Goal: Information Seeking & Learning: Learn about a topic

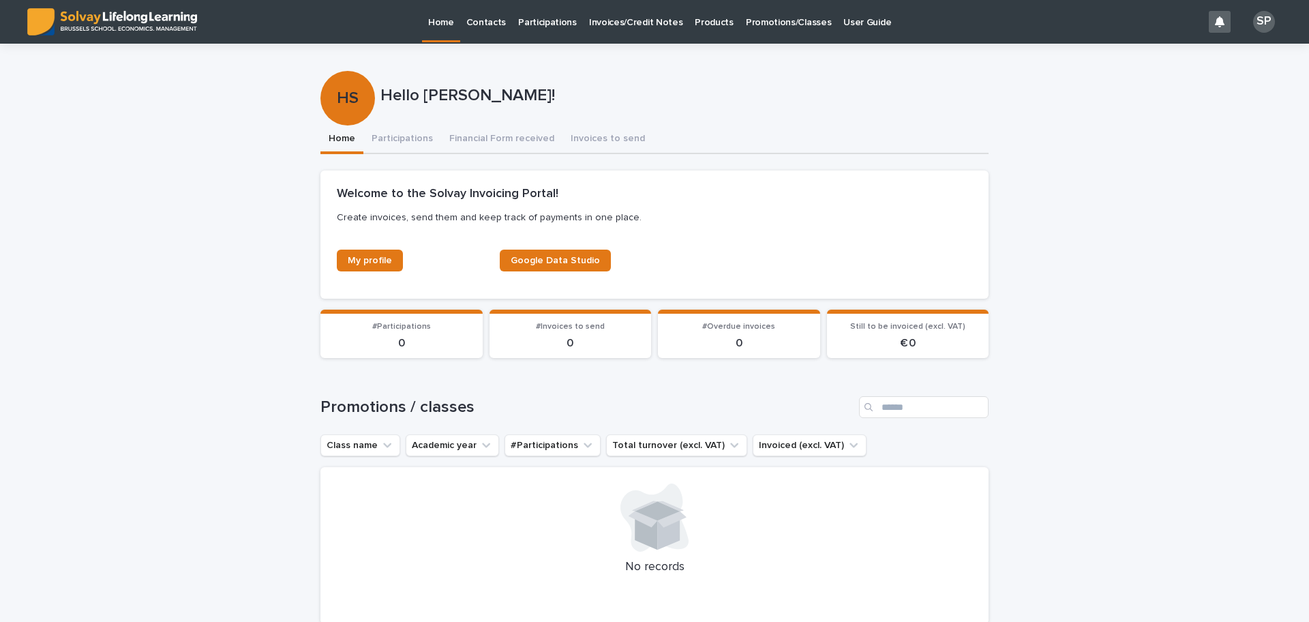
click at [774, 24] on p "Promotions/Classes" at bounding box center [788, 14] width 85 height 29
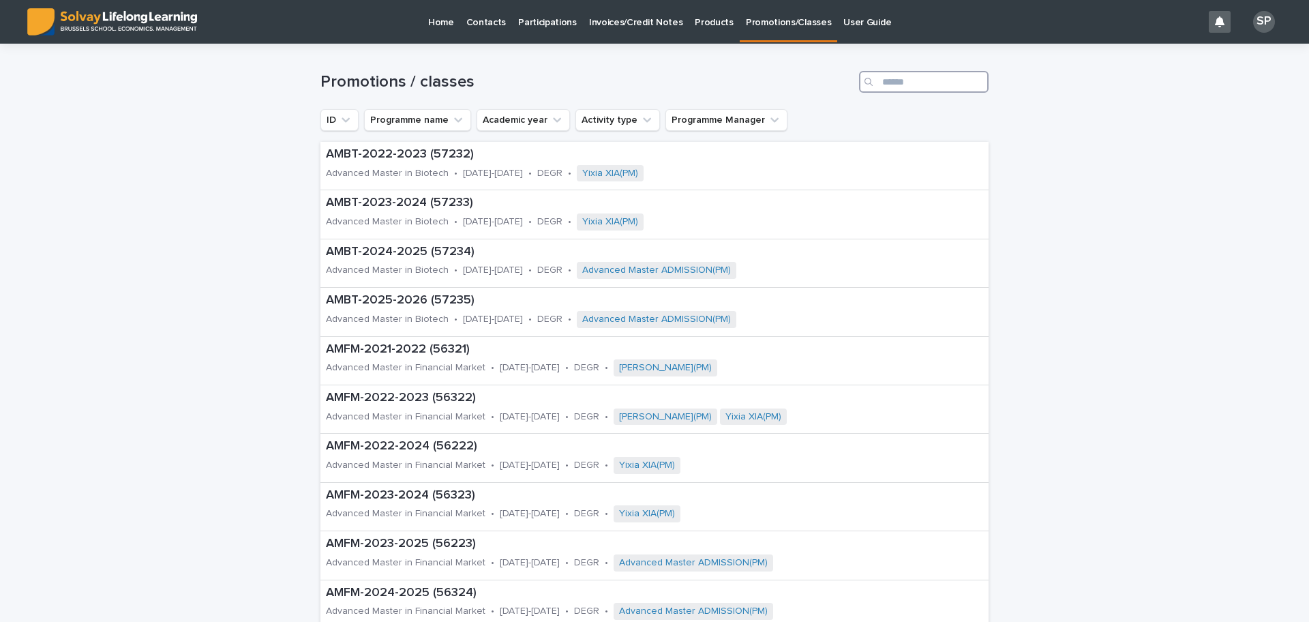
click at [896, 78] on input "Search" at bounding box center [924, 82] width 130 height 22
type input "***"
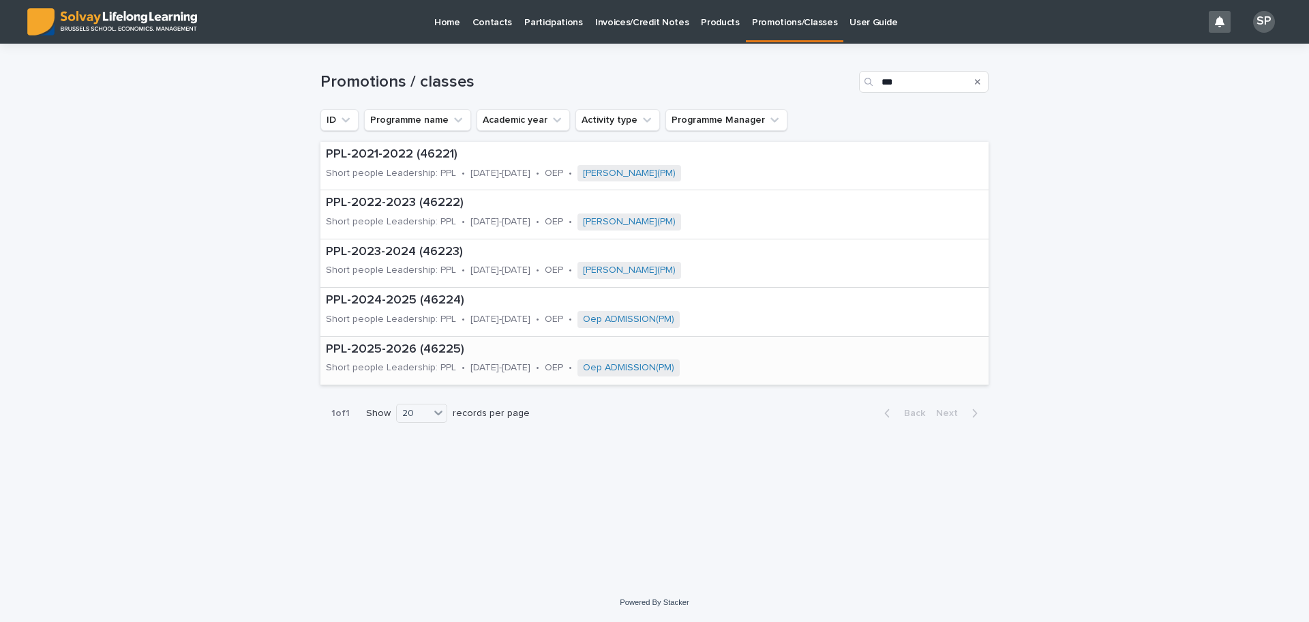
click at [399, 348] on p "PPL-2025-2026 (46225)" at bounding box center [573, 349] width 495 height 15
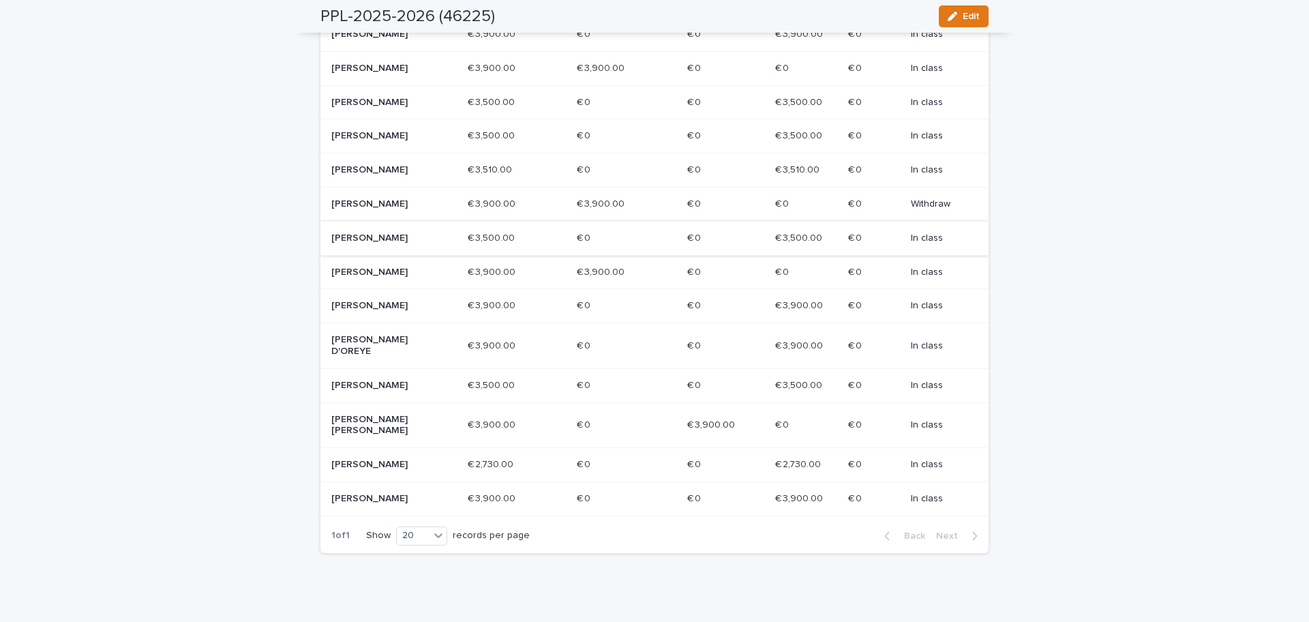
scroll to position [524, 0]
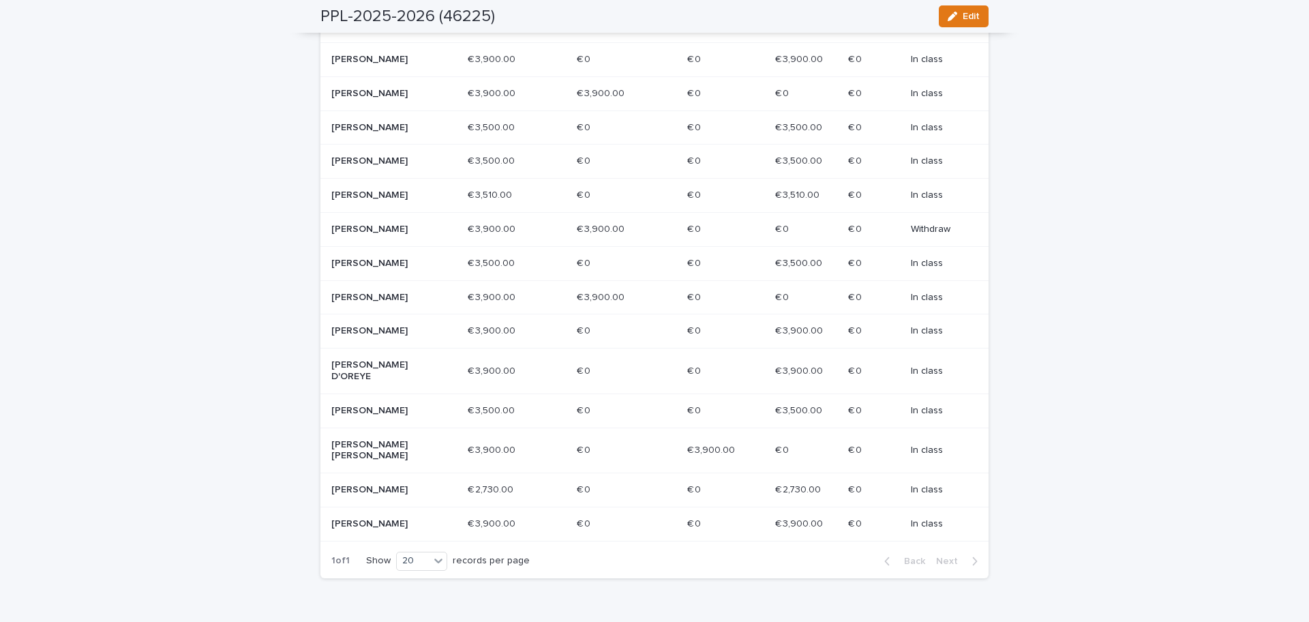
click at [354, 100] on p "[PERSON_NAME]" at bounding box center [379, 94] width 97 height 12
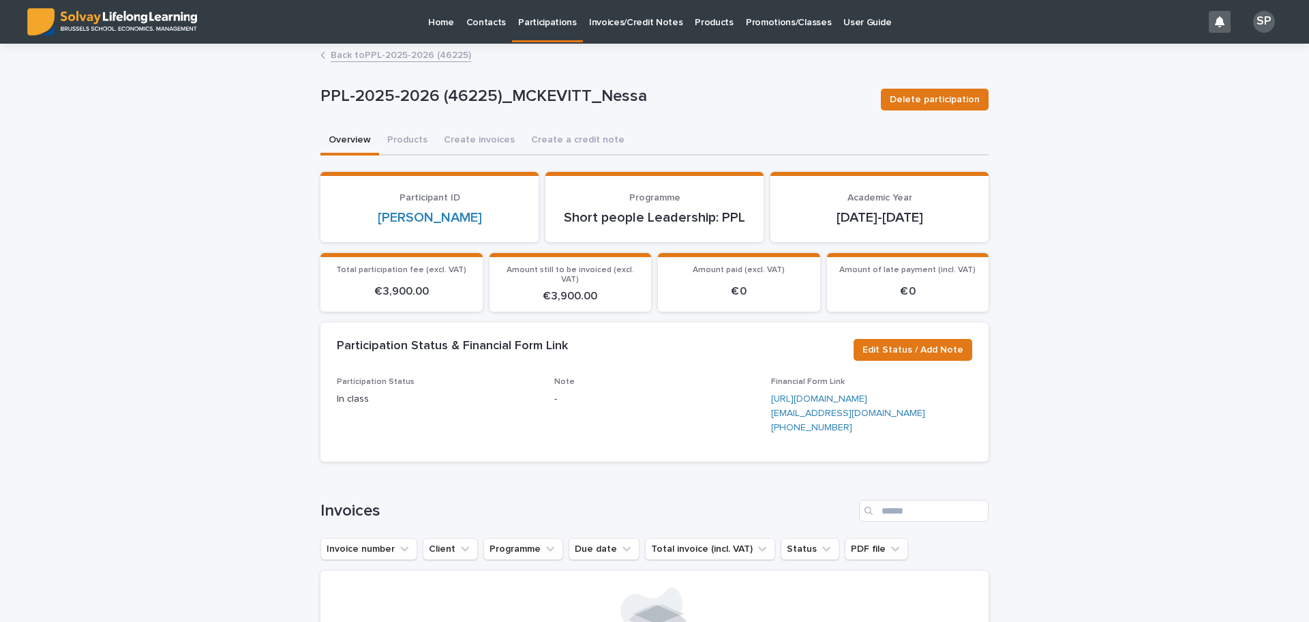
click at [746, 21] on p "Promotions/Classes" at bounding box center [788, 14] width 85 height 29
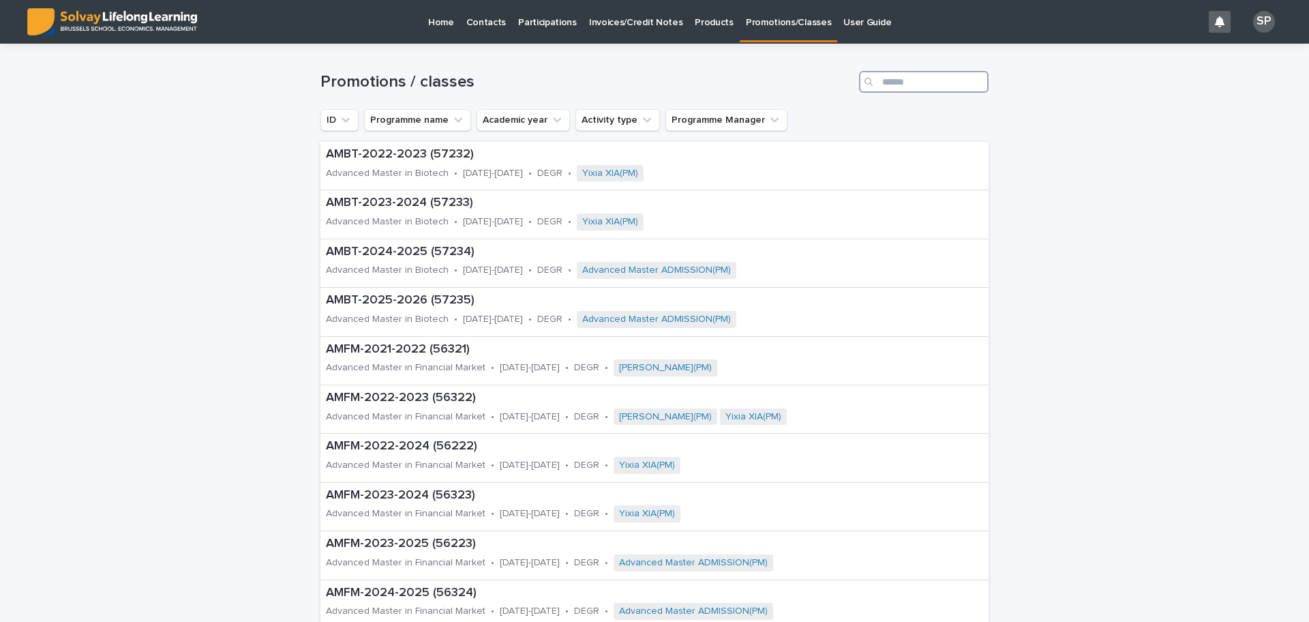
click at [895, 79] on input "Search" at bounding box center [924, 82] width 130 height 22
type input "***"
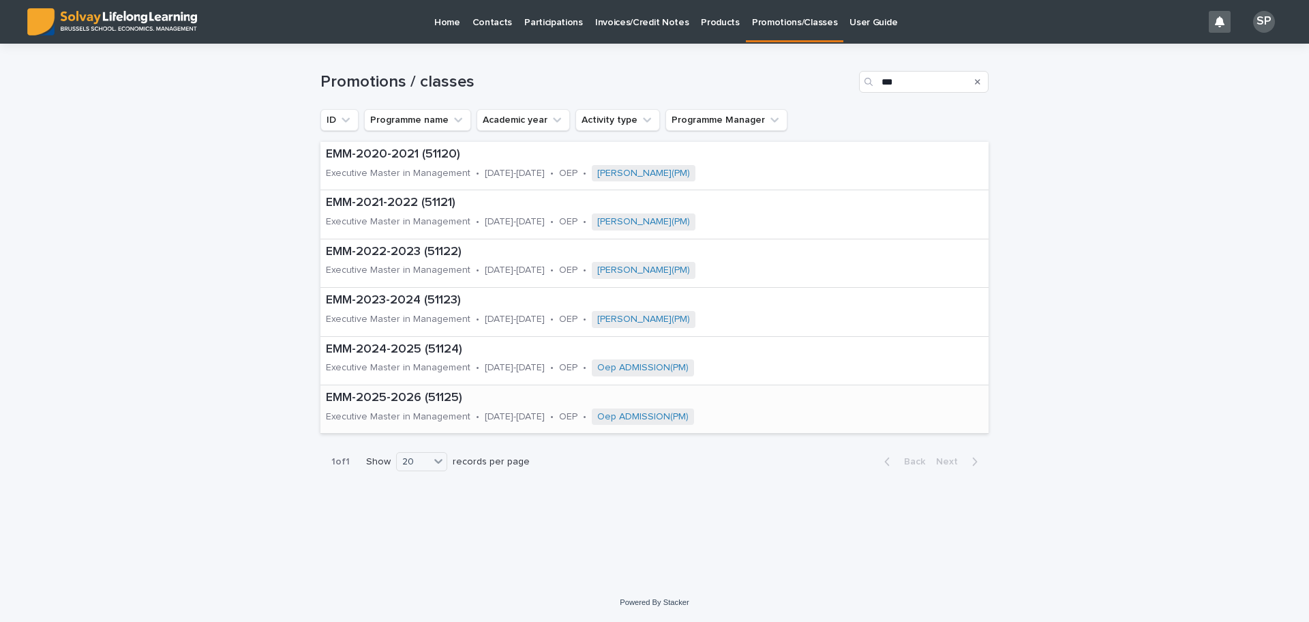
click at [412, 392] on p "EMM-2025-2026 (51125)" at bounding box center [579, 398] width 507 height 15
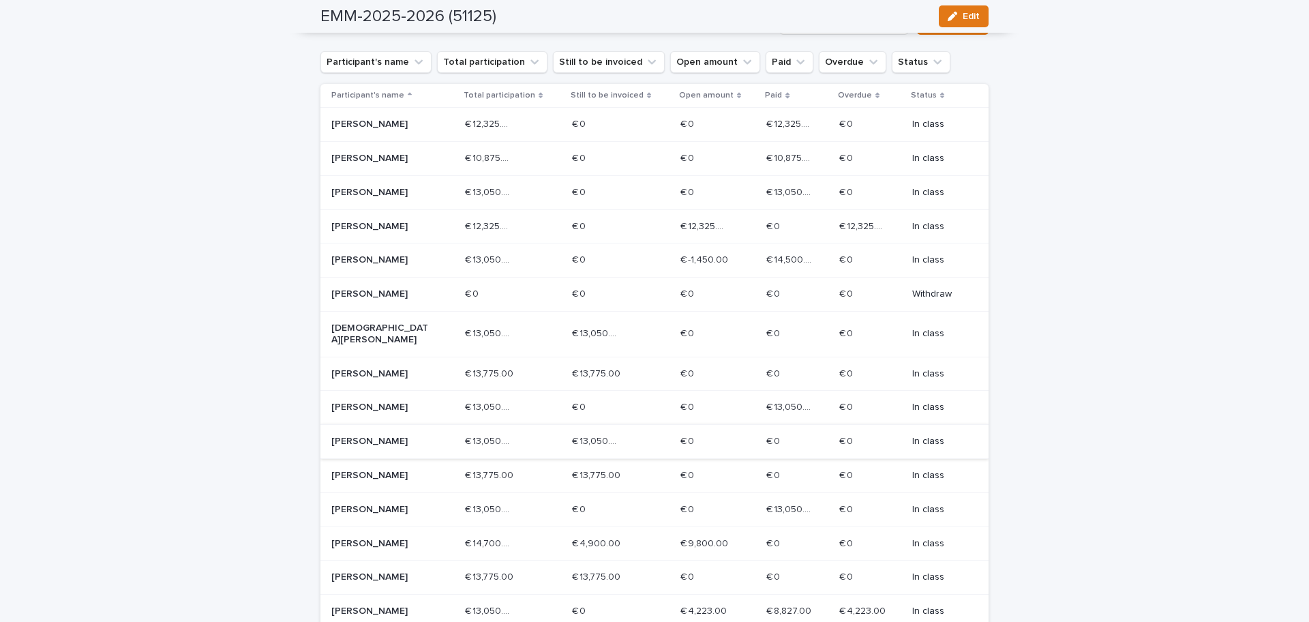
scroll to position [426, 0]
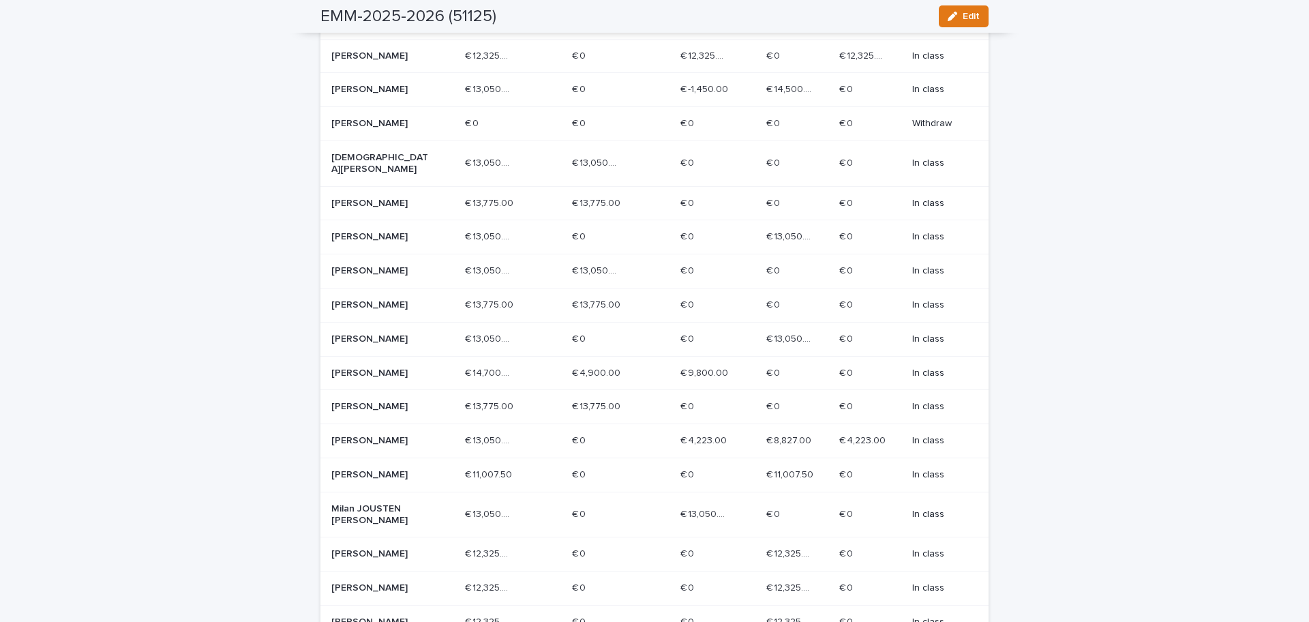
click at [346, 175] on p "[DEMOGRAPHIC_DATA][PERSON_NAME]" at bounding box center [379, 163] width 97 height 23
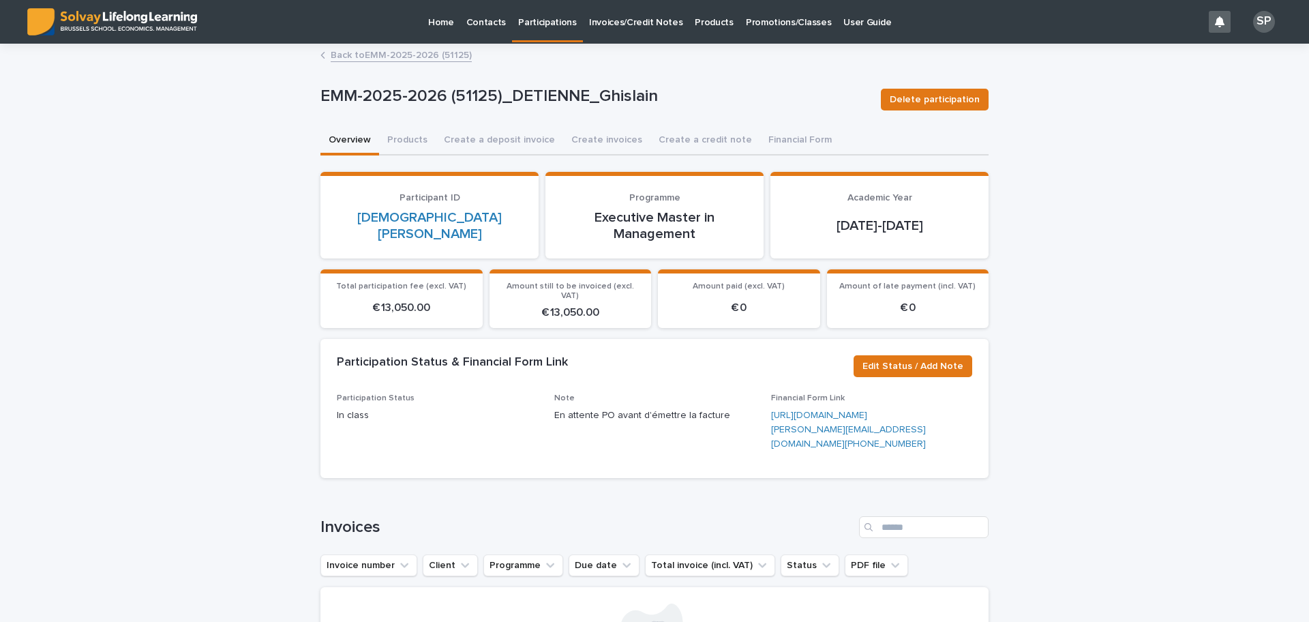
click at [425, 60] on link "Back to EMM-2025-2026 (51125)" at bounding box center [401, 54] width 141 height 16
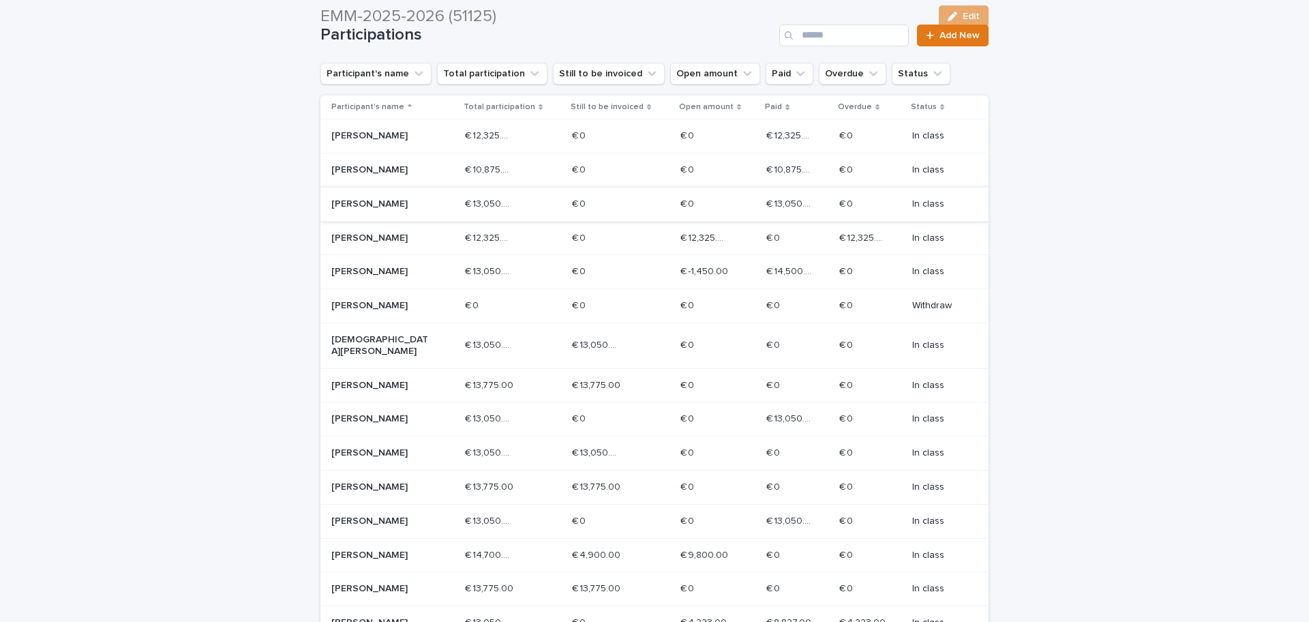
scroll to position [256, 0]
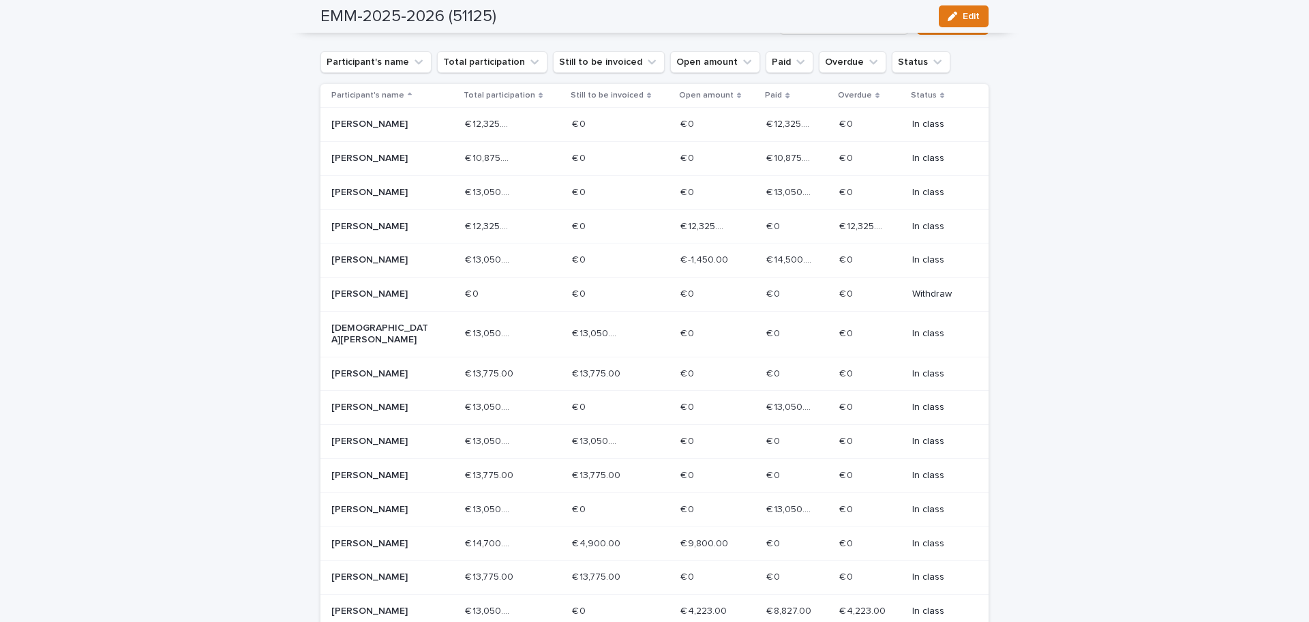
click at [378, 479] on div "[PERSON_NAME]" at bounding box center [379, 474] width 97 height 14
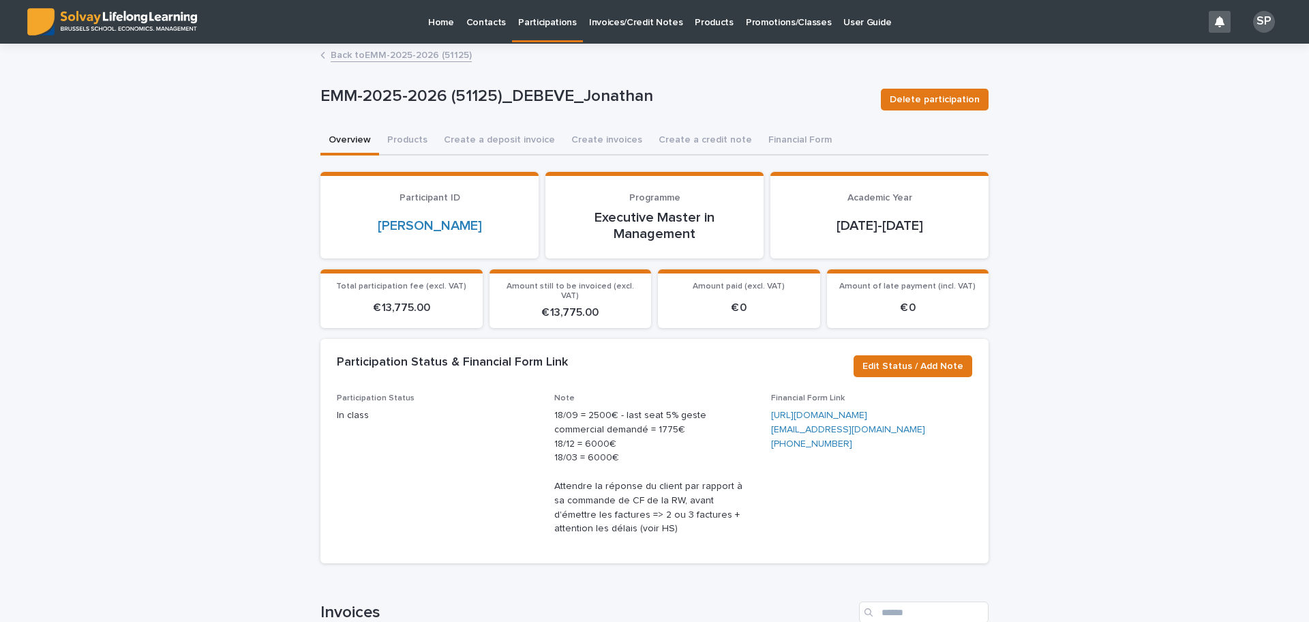
click at [393, 51] on link "Back to EMM-2025-2026 (51125)" at bounding box center [401, 54] width 141 height 16
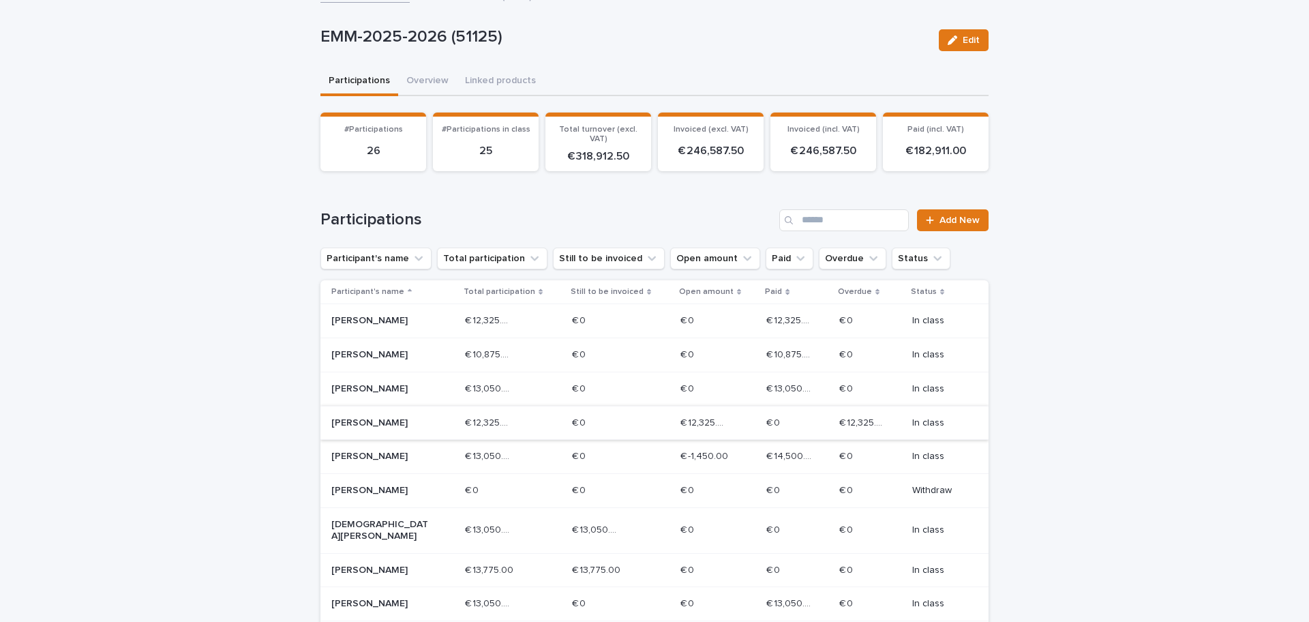
scroll to position [85, 0]
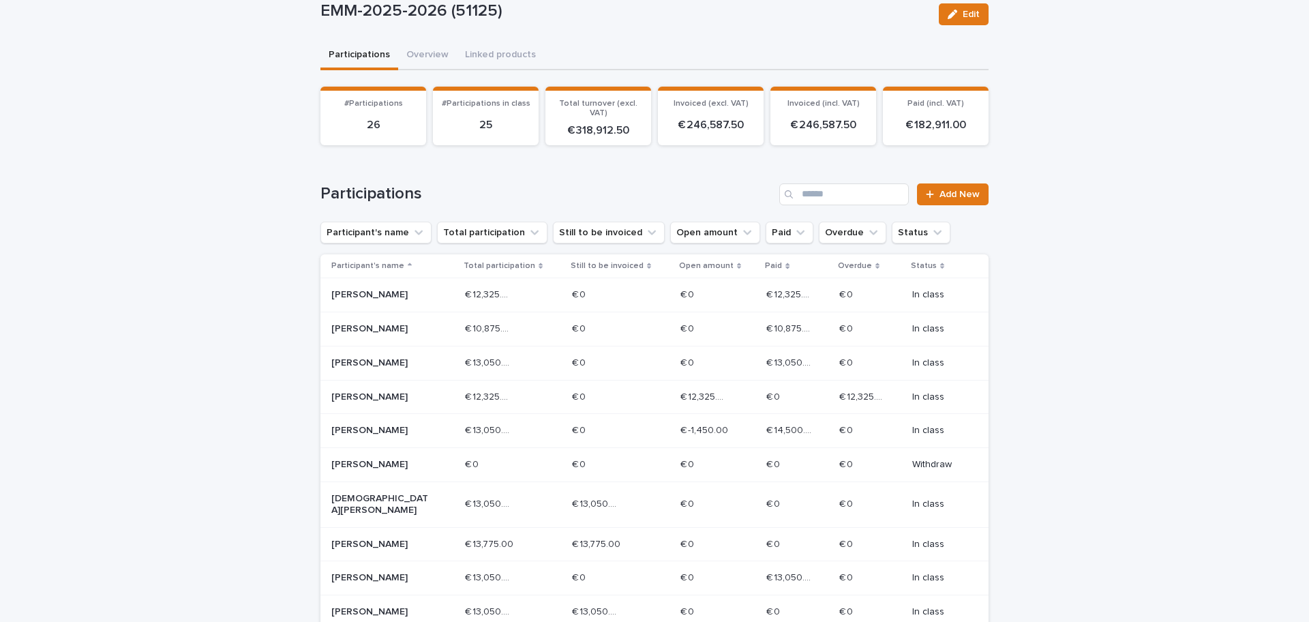
click at [385, 403] on p "[PERSON_NAME]" at bounding box center [379, 397] width 97 height 12
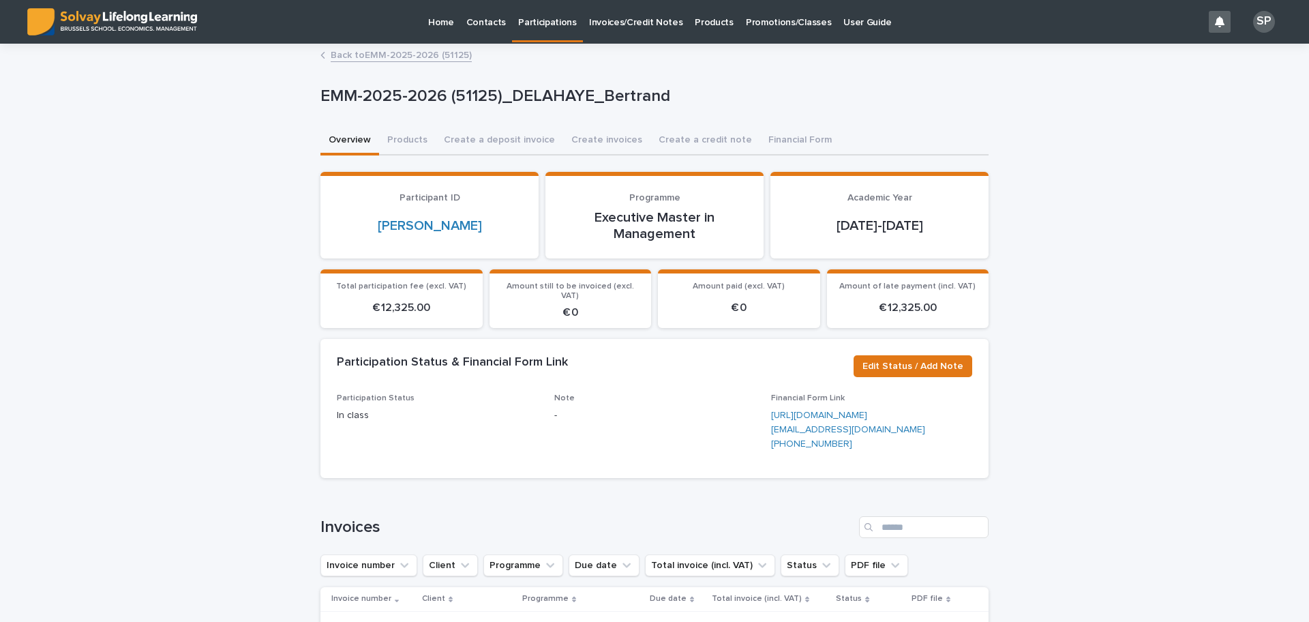
scroll to position [341, 0]
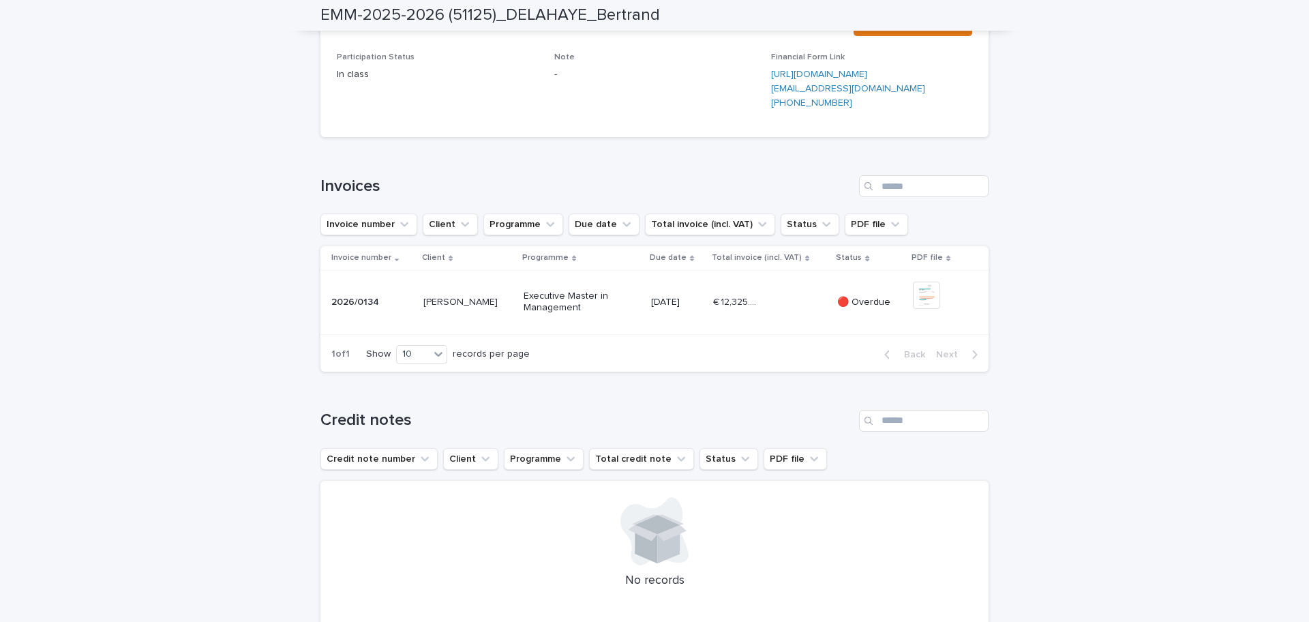
click at [937, 323] on div "+ 0" at bounding box center [934, 303] width 42 height 42
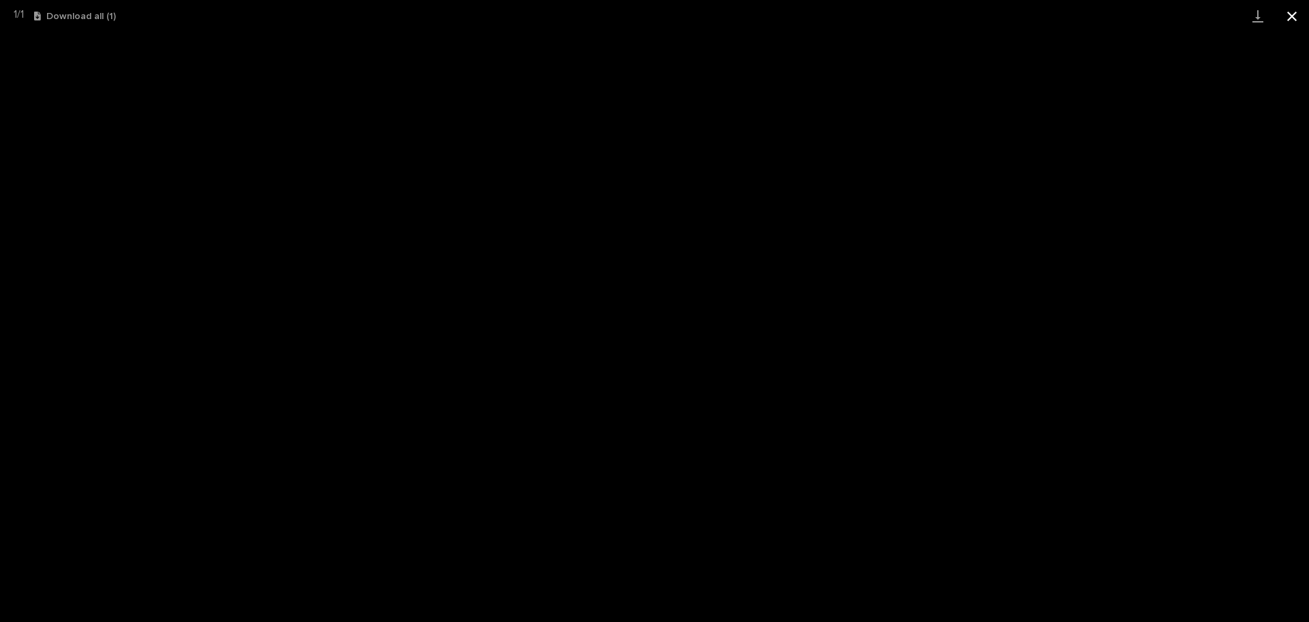
click at [1294, 13] on button "Close gallery" at bounding box center [1292, 16] width 34 height 32
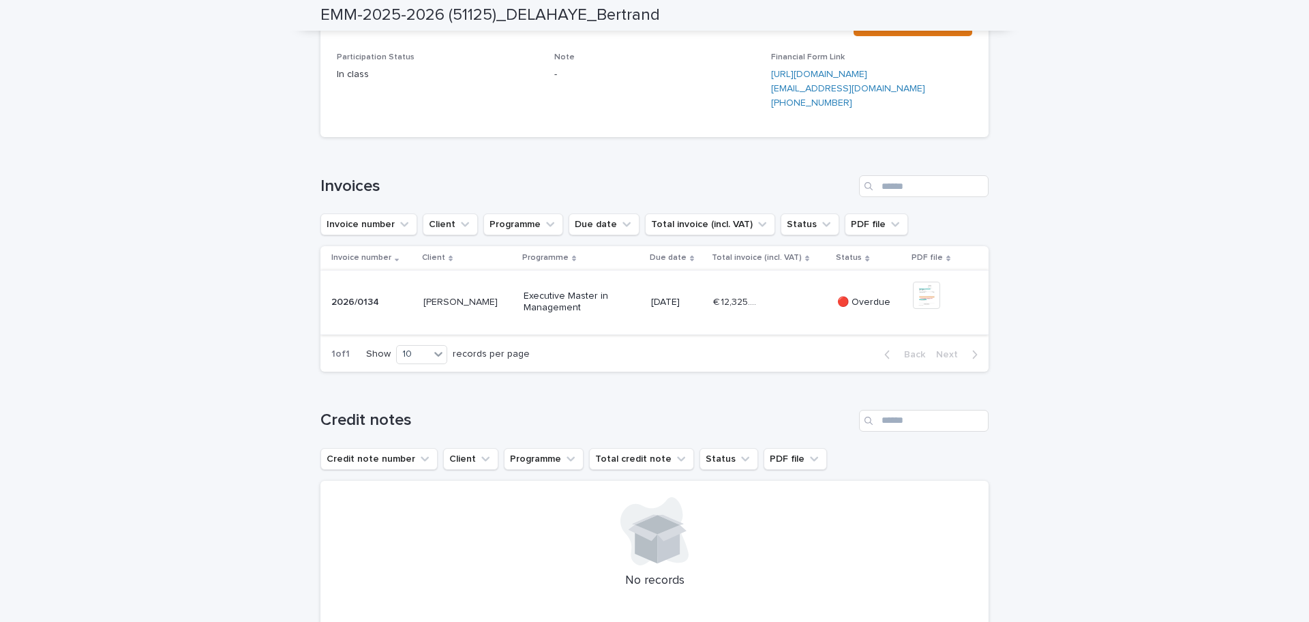
click at [921, 309] on img at bounding box center [926, 295] width 27 height 27
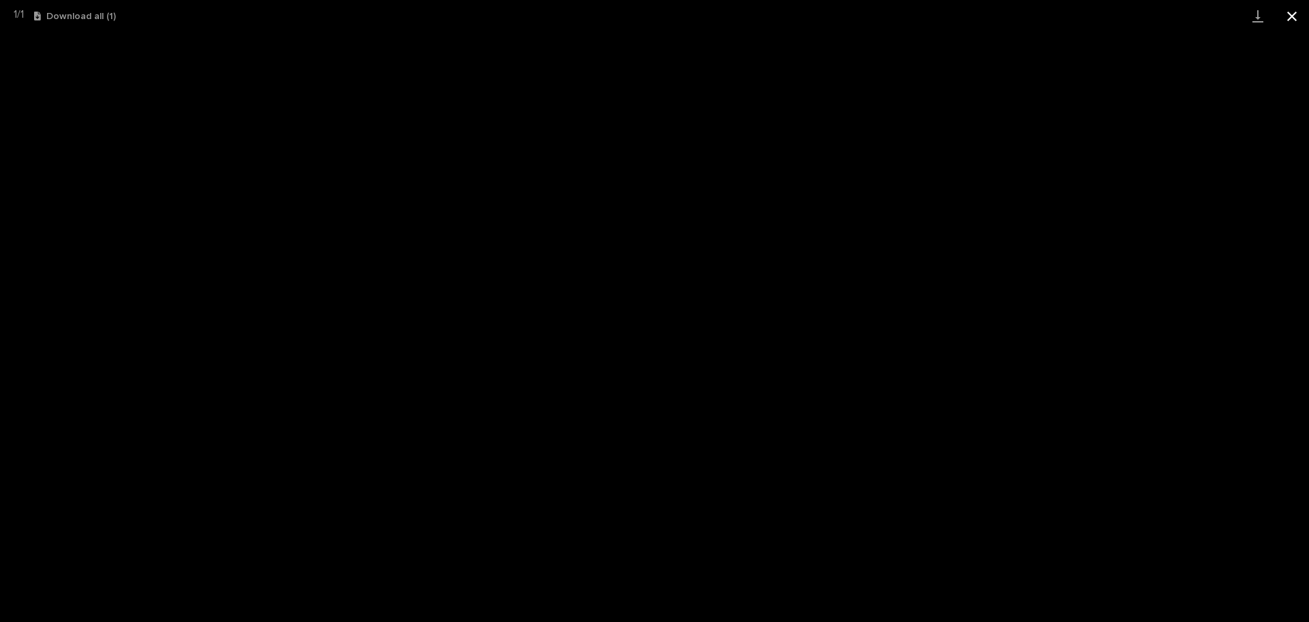
click at [1287, 15] on button "Close gallery" at bounding box center [1292, 16] width 34 height 32
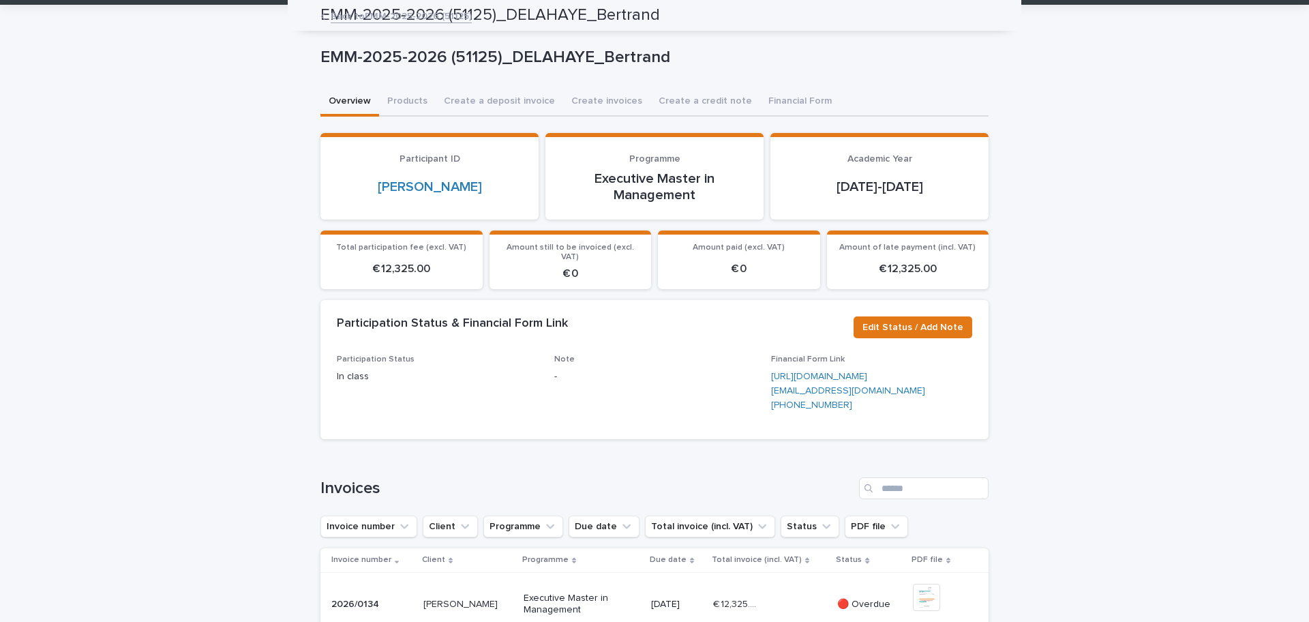
scroll to position [0, 0]
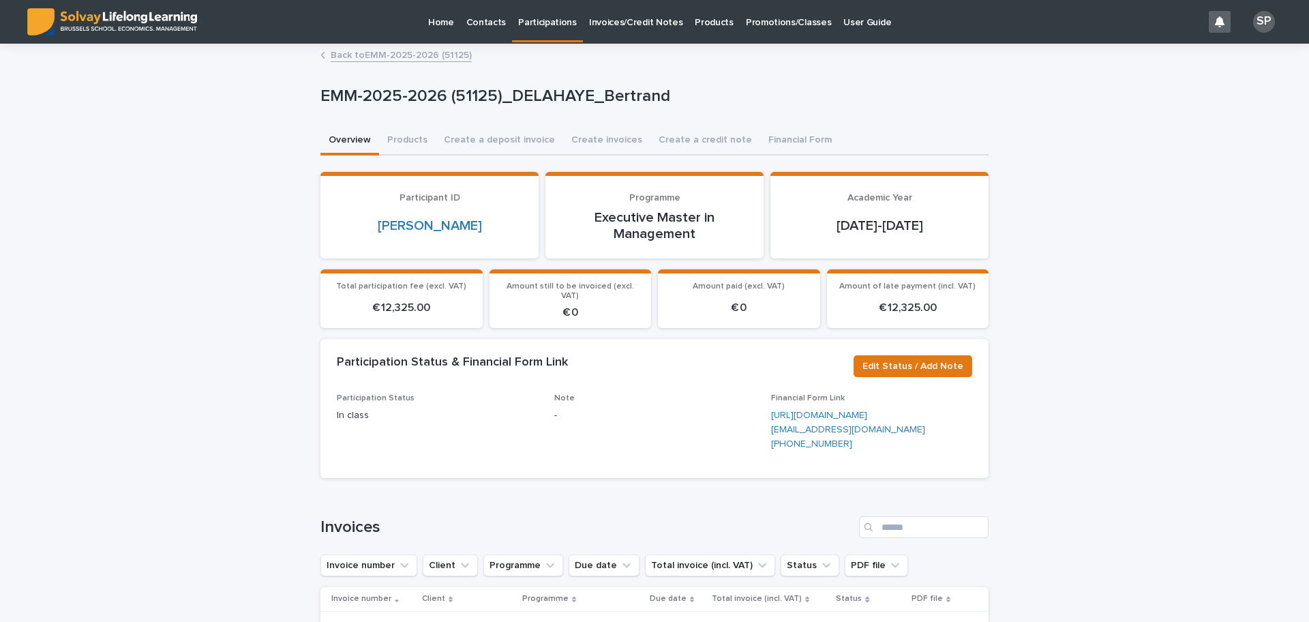
click at [376, 60] on link "Back to EMM-2025-2026 (51125)" at bounding box center [401, 54] width 141 height 16
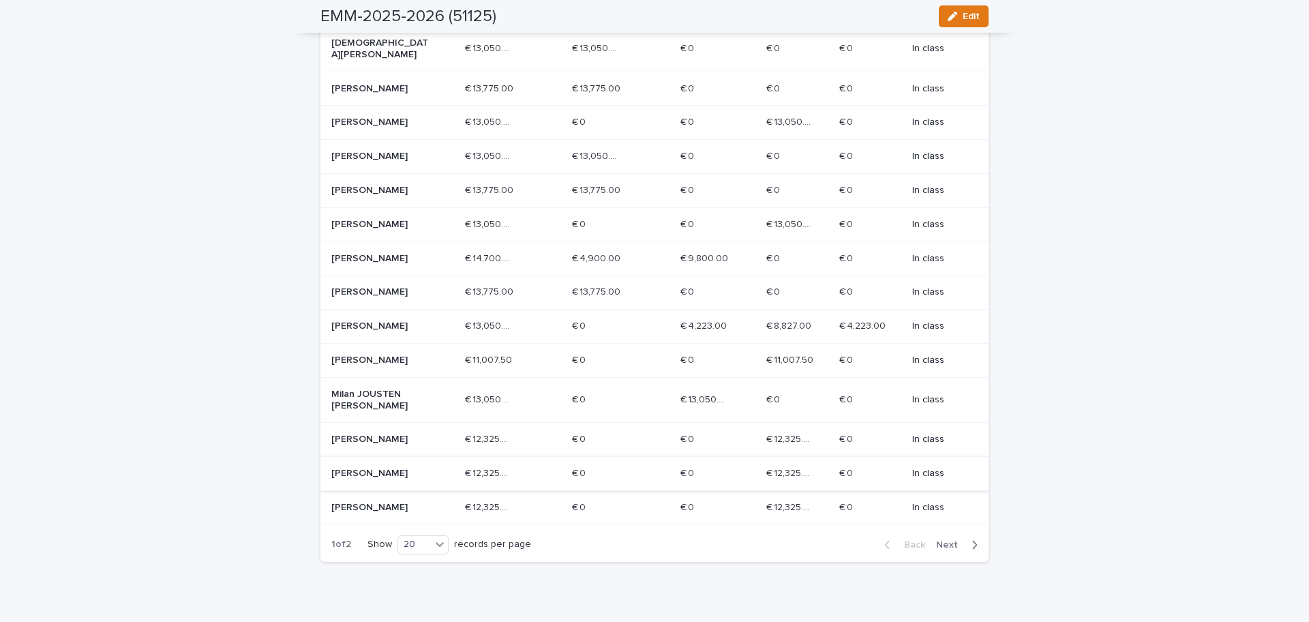
scroll to position [511, 0]
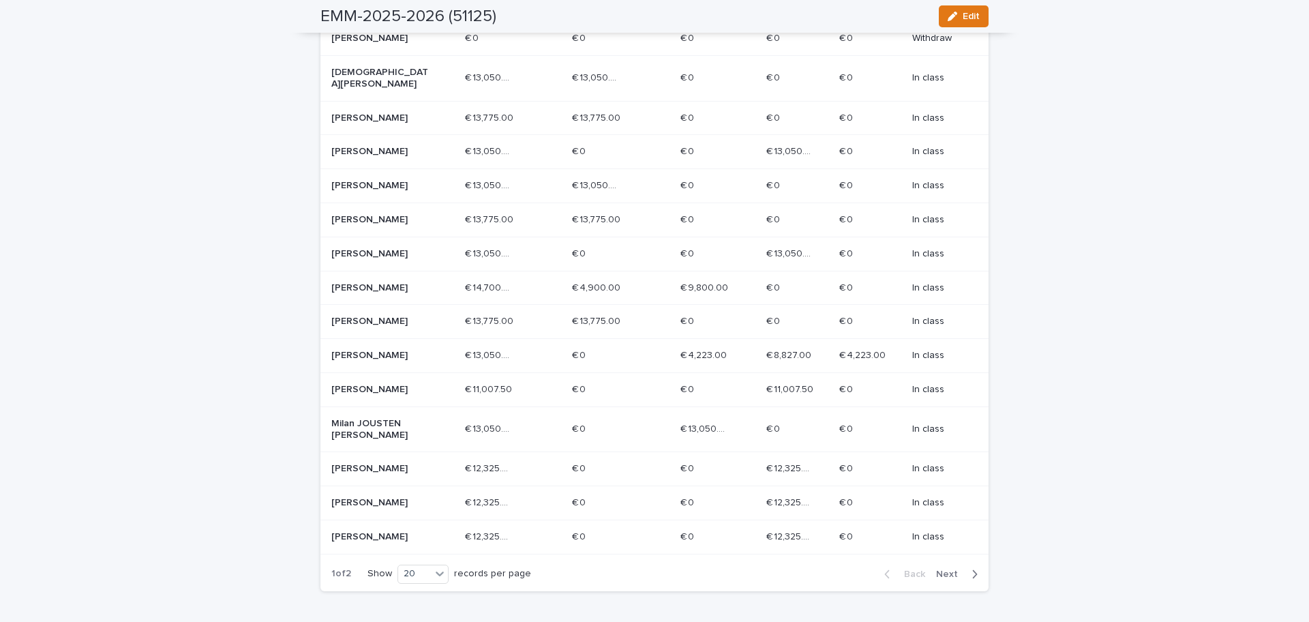
click at [938, 579] on span "Next" at bounding box center [951, 574] width 30 height 10
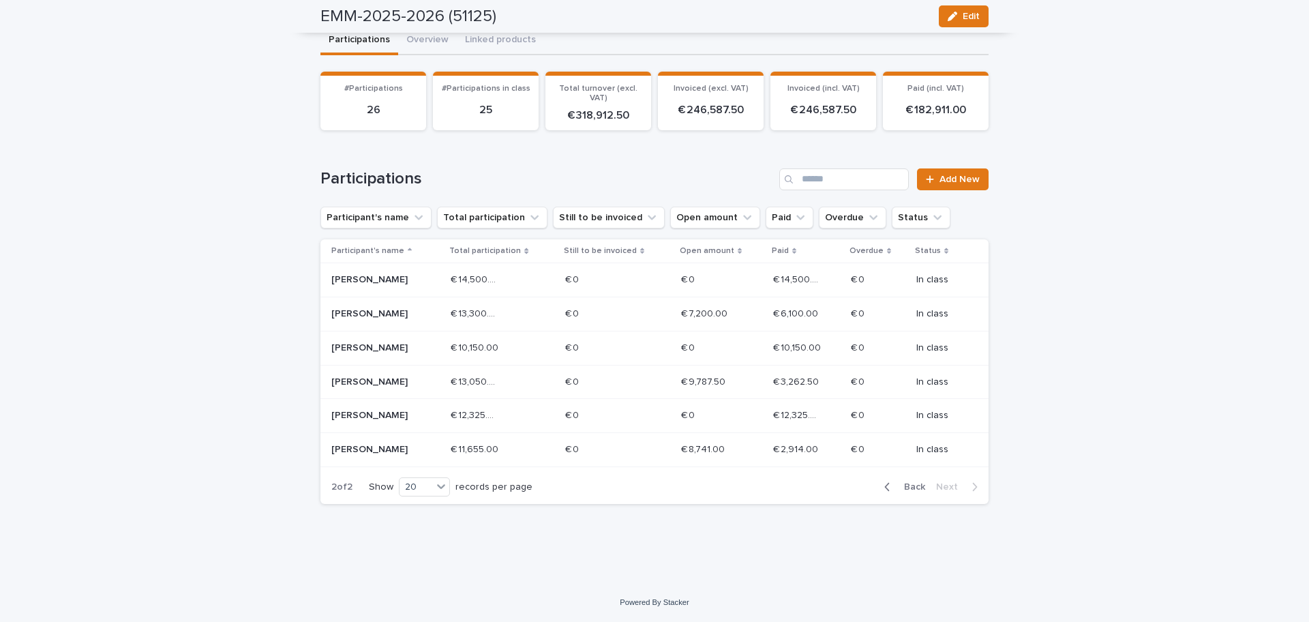
scroll to position [100, 0]
click at [905, 482] on span "Back" at bounding box center [910, 487] width 29 height 10
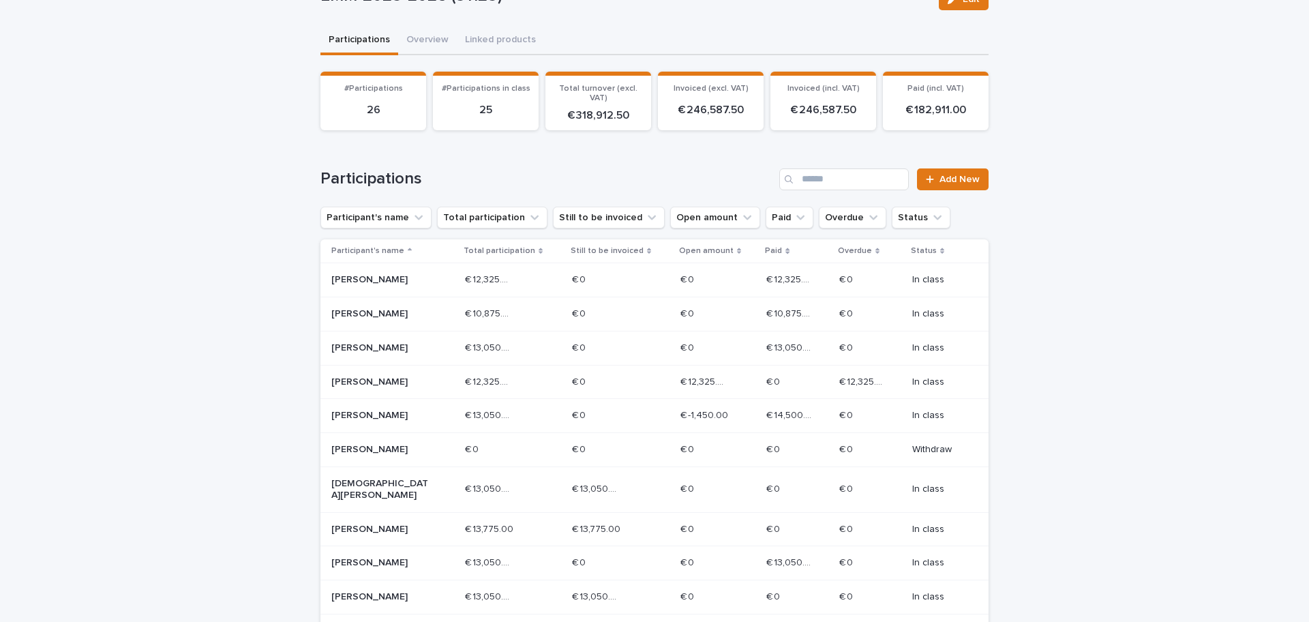
scroll to position [361, 0]
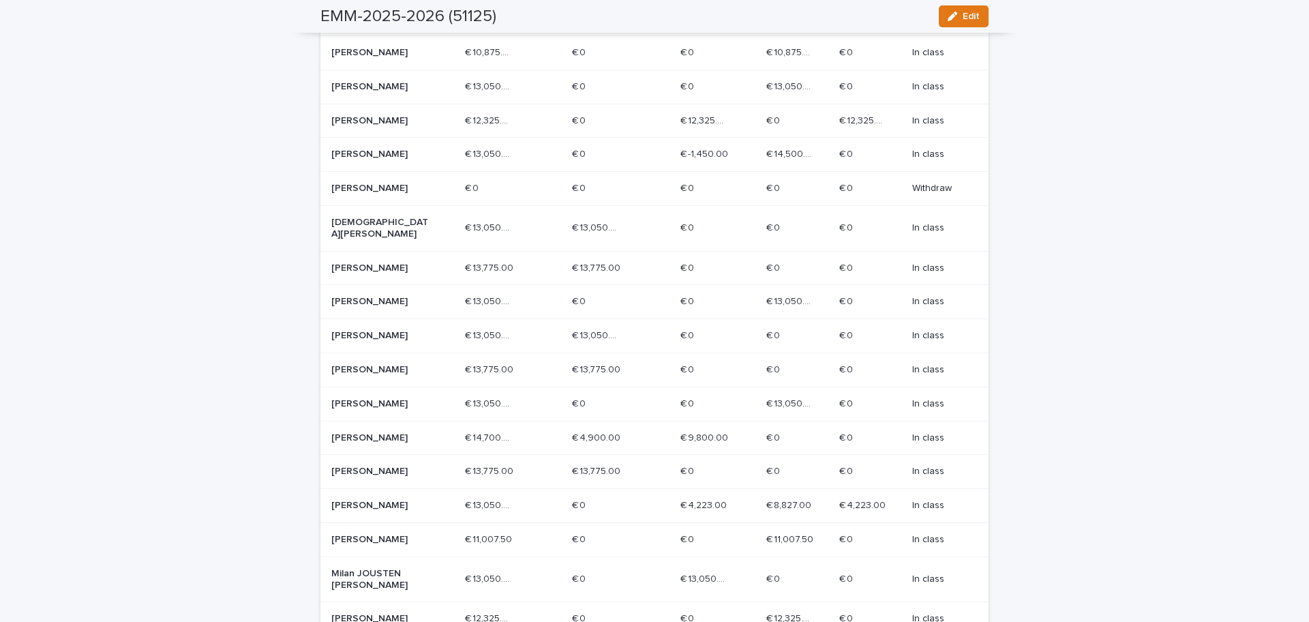
click at [367, 274] on p "[PERSON_NAME]" at bounding box center [379, 268] width 97 height 12
